Goal: Task Accomplishment & Management: Complete application form

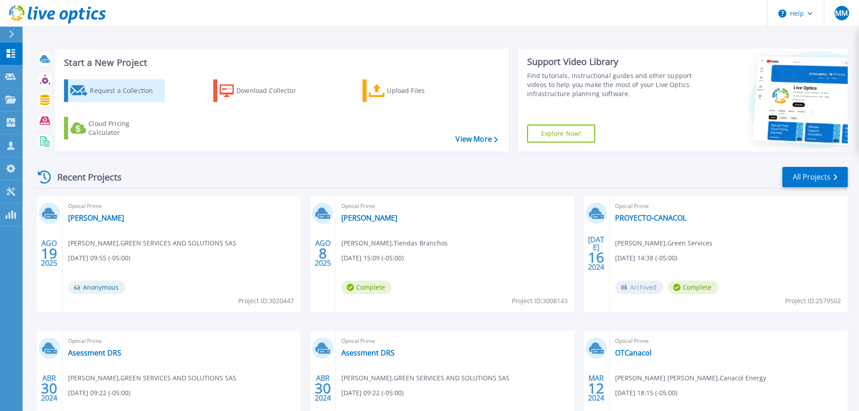
click at [118, 90] on div "Request a Collection" at bounding box center [126, 91] width 72 height 18
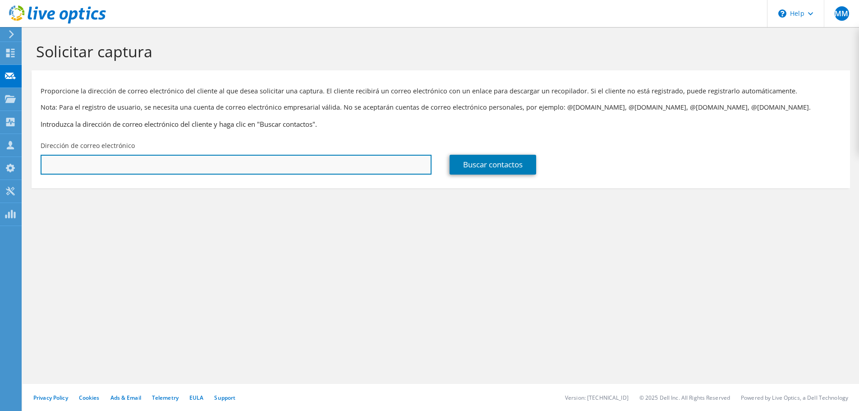
click at [113, 163] on input "text" at bounding box center [236, 165] width 391 height 20
paste input "JMENDOZA@bancodebogota.com.co"
type input "JMENDOZA@bancodebogota.com.co"
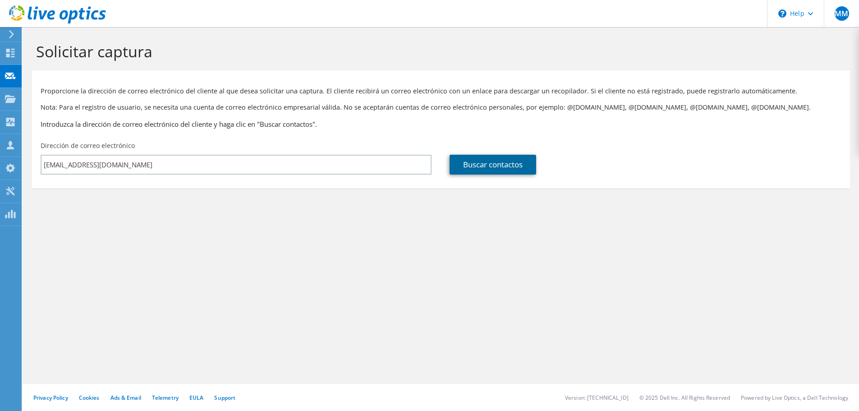
click at [492, 169] on link "Buscar contactos" at bounding box center [493, 165] width 87 height 20
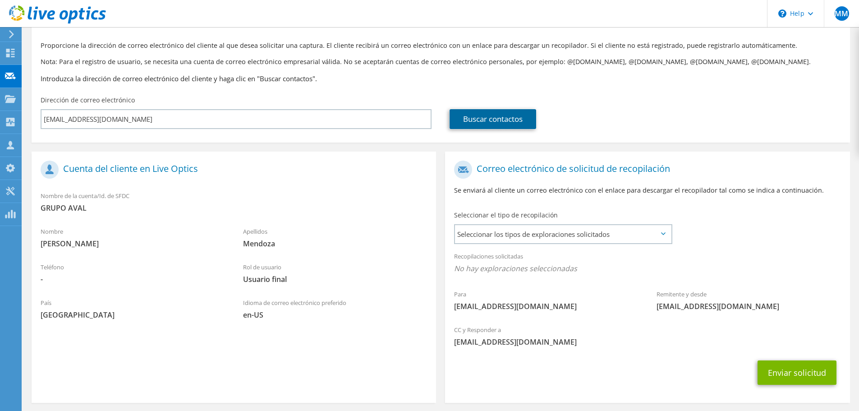
scroll to position [83, 0]
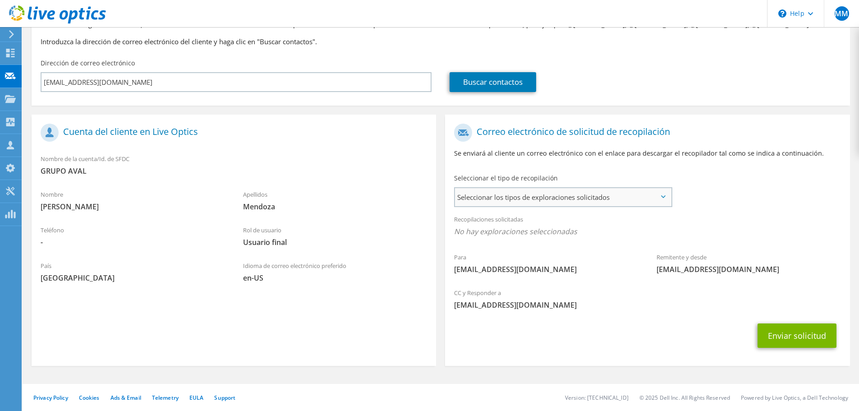
click at [659, 200] on span "Seleccionar los tipos de exploraciones solicitados" at bounding box center [563, 197] width 216 height 18
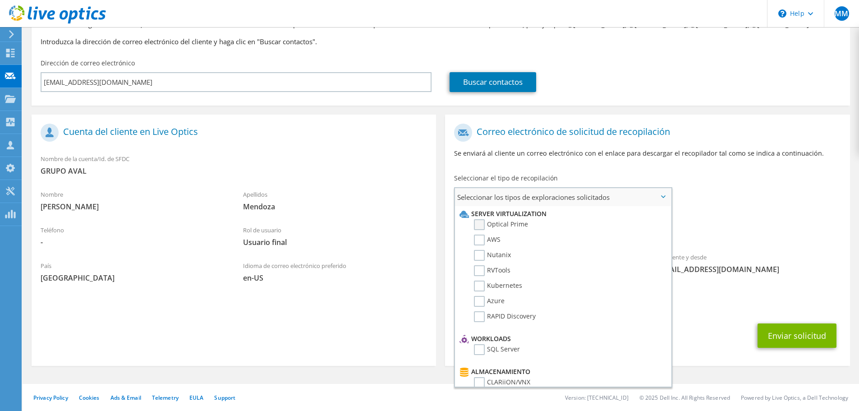
click at [514, 227] on label "Optical Prime" at bounding box center [501, 224] width 54 height 11
click at [0, 0] on input "Optical Prime" at bounding box center [0, 0] width 0 height 0
click at [787, 232] on span "Optical Prime" at bounding box center [647, 233] width 387 height 15
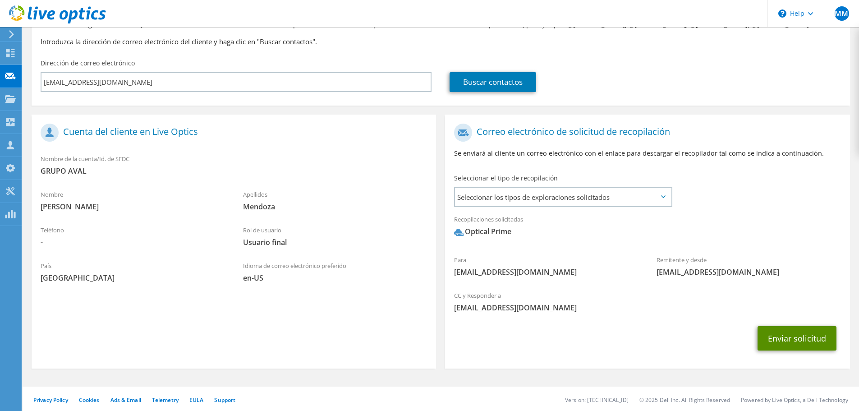
click at [801, 340] on button "Enviar solicitud" at bounding box center [797, 338] width 79 height 24
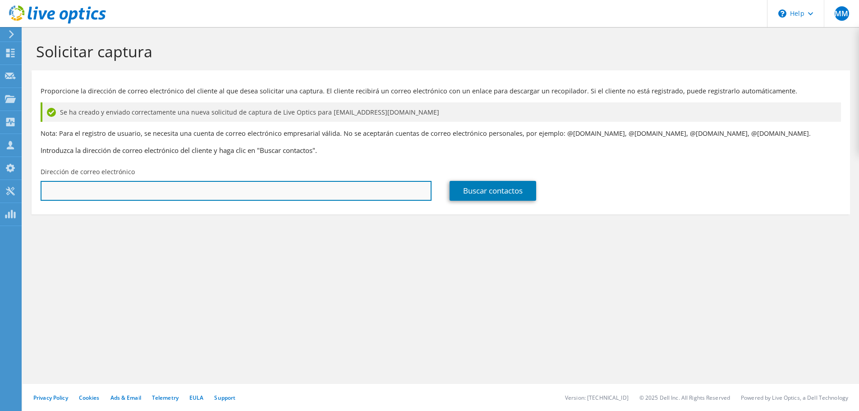
click at [174, 192] on input "text" at bounding box center [236, 191] width 391 height 20
paste input "john_beltrano@bancopopular.com.co"
type input "john_beltrano@bancopopular.com.co"
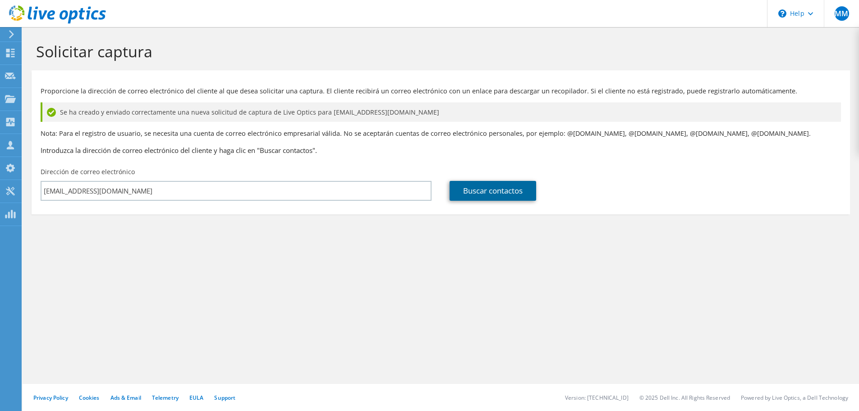
click at [491, 193] on link "Buscar contactos" at bounding box center [493, 191] width 87 height 20
type input "BANCO POPULAR SA"
type input "John Freddy"
type input "Beltran Ochoa"
type input "[GEOGRAPHIC_DATA]"
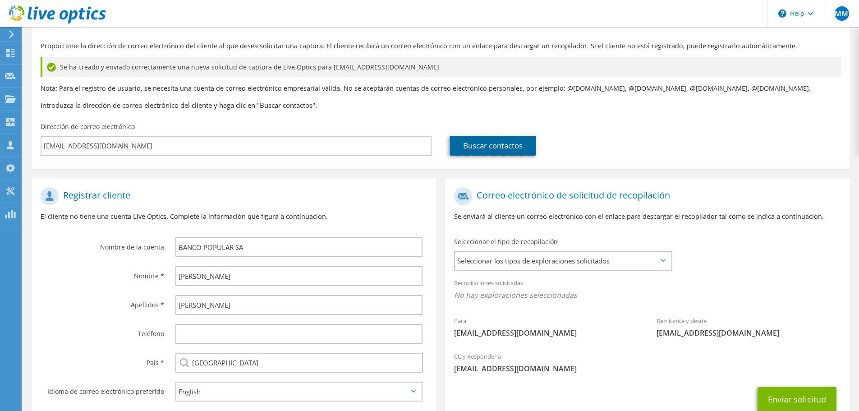
scroll to position [90, 0]
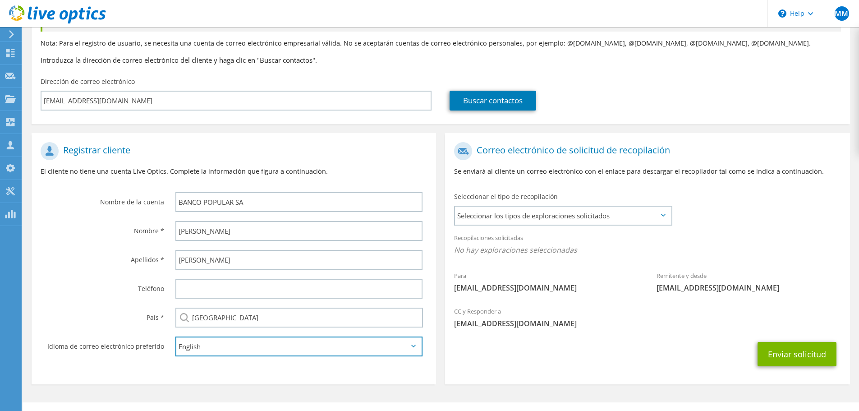
click at [240, 353] on select "English Deutsch Español Français Italiano Polski Português Русский 한국어 中文 日本語" at bounding box center [298, 346] width 247 height 20
select select "es-ES"
click at [175, 336] on select "English Deutsch Español Français Italiano Polski Português Русский 한국어 中文 日本語" at bounding box center [298, 346] width 247 height 20
click at [608, 221] on span "Seleccionar los tipos de exploraciones solicitados" at bounding box center [563, 216] width 216 height 18
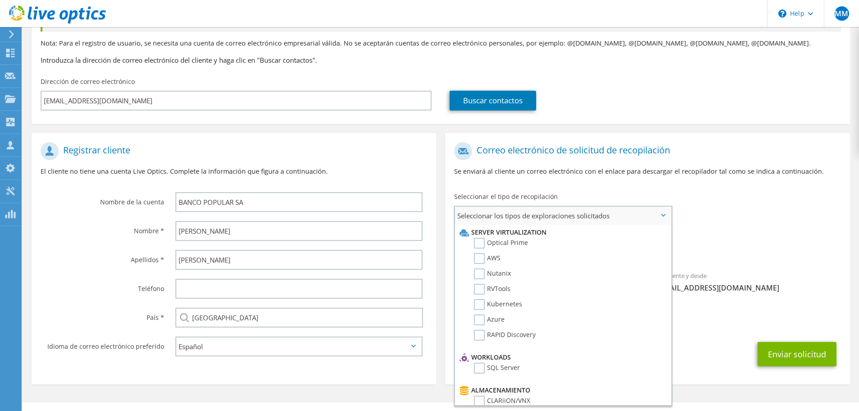
click at [555, 244] on li "Optical Prime" at bounding box center [561, 245] width 209 height 15
click at [484, 245] on label "Optical Prime" at bounding box center [501, 243] width 54 height 11
click at [0, 0] on input "Optical Prime" at bounding box center [0, 0] width 0 height 0
click at [802, 237] on div "Recopilaciones solicitadas No hay exploraciones seleccionadas Optical Prime" at bounding box center [647, 246] width 405 height 36
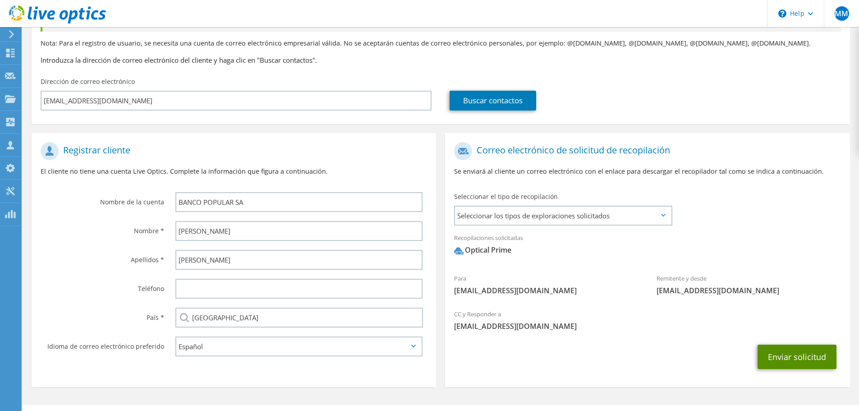
click at [817, 362] on button "Enviar solicitud" at bounding box center [797, 357] width 79 height 24
